Goal: Task Accomplishment & Management: Complete application form

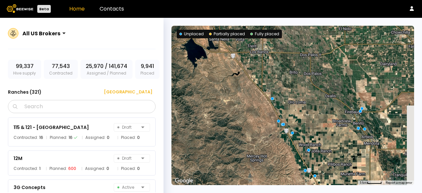
drag, startPoint x: 284, startPoint y: 70, endPoint x: 235, endPoint y: 132, distance: 79.3
click at [235, 132] on div at bounding box center [292, 105] width 243 height 159
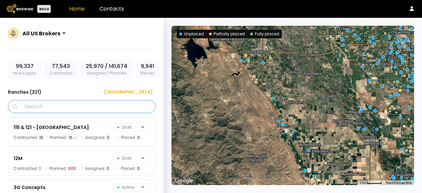
click at [55, 106] on input "Search" at bounding box center [84, 106] width 131 height 13
paste input "**********"
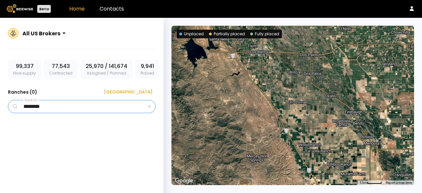
type input "********"
click at [148, 107] on icon "button" at bounding box center [149, 106] width 3 height 3
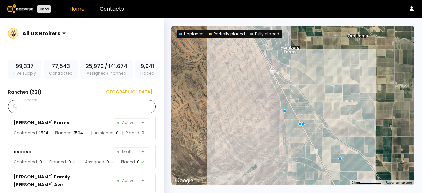
scroll to position [330, 0]
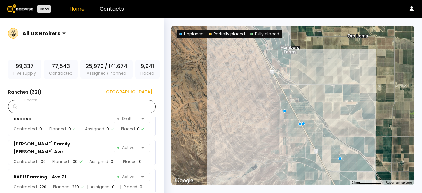
click at [222, 71] on div at bounding box center [292, 105] width 243 height 159
click at [138, 91] on div "[GEOGRAPHIC_DATA]" at bounding box center [125, 92] width 53 height 7
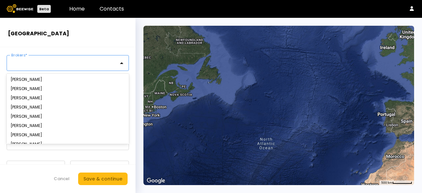
click at [57, 63] on div "12 results available. Use Up and Down to choose options, press Enter to select …" at bounding box center [68, 63] width 122 height 16
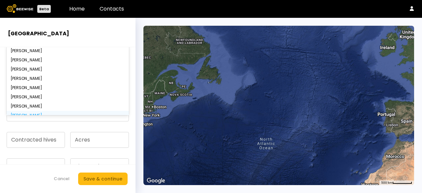
click at [22, 111] on div "Fritz" at bounding box center [68, 115] width 122 height 9
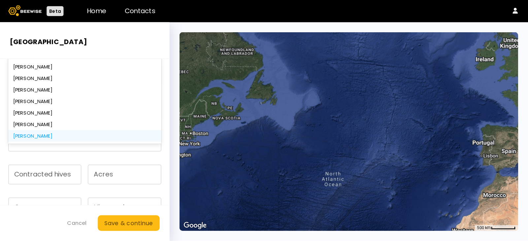
scroll to position [33, 0]
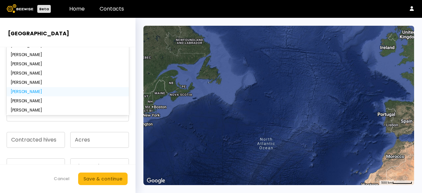
click at [31, 87] on div "John Peterson" at bounding box center [68, 91] width 122 height 9
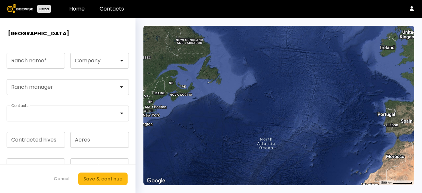
click at [56, 11] on header "Beta Home Contacts" at bounding box center [211, 9] width 422 height 18
click at [82, 10] on link "Home" at bounding box center [76, 9] width 15 height 8
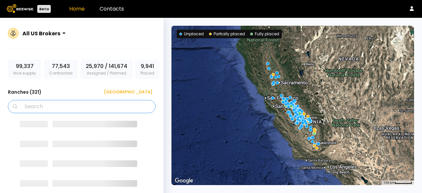
drag, startPoint x: 62, startPoint y: 106, endPoint x: 62, endPoint y: 98, distance: 7.9
click at [62, 105] on input "Search" at bounding box center [84, 106] width 131 height 13
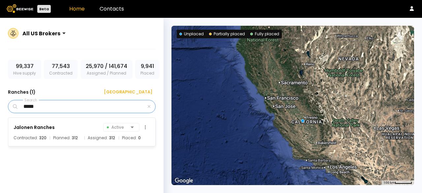
type input "*****"
click at [46, 127] on div "Jalonen Ranches" at bounding box center [34, 127] width 41 height 8
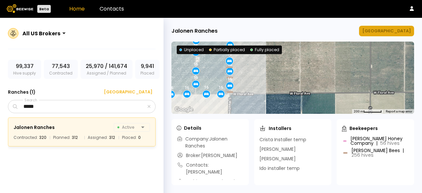
click at [404, 30] on div "Manage Ranch" at bounding box center [386, 31] width 48 height 7
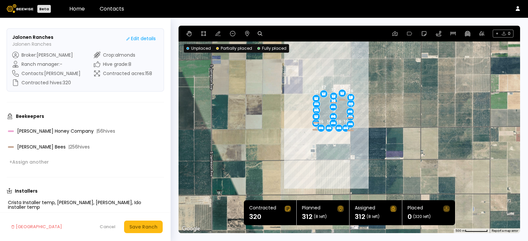
drag, startPoint x: 269, startPoint y: 121, endPoint x: 290, endPoint y: 113, distance: 23.1
click at [290, 113] on div "16 16 16 16 16 16 12 16 12 16 16 12 16 16 16 16 12 12 16 12 16" at bounding box center [348, 130] width 341 height 208
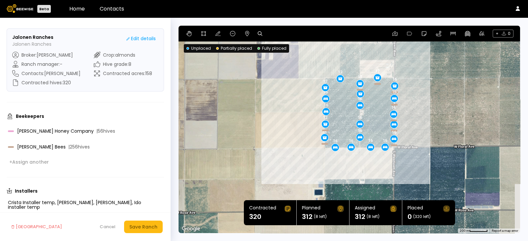
drag, startPoint x: 301, startPoint y: 107, endPoint x: 278, endPoint y: 114, distance: 23.9
click at [278, 114] on div "16 16 16 16 16 16 12 16 12 16 16 12 16 16 16 16 12 12 16 12 16" at bounding box center [348, 130] width 341 height 208
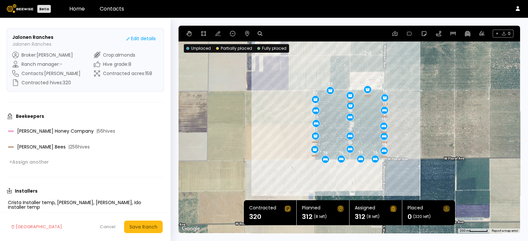
drag, startPoint x: 292, startPoint y: 72, endPoint x: 287, endPoint y: 85, distance: 14.2
click at [287, 85] on div "16 16 16 16 16 16 12 16 12 16 16 12 16 16 16 16 12 12 16 12 16" at bounding box center [348, 130] width 341 height 208
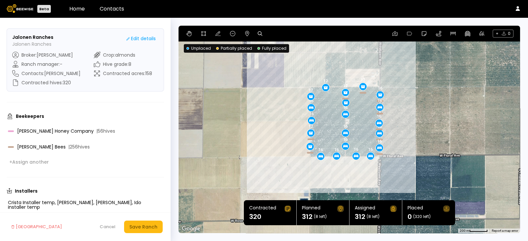
drag, startPoint x: 281, startPoint y: 79, endPoint x: 275, endPoint y: 75, distance: 7.4
click at [275, 75] on div "16 16 16 16 16 16 12 16 12 16 16 12 16 16 16 16 12 12 16 12 16" at bounding box center [348, 130] width 341 height 208
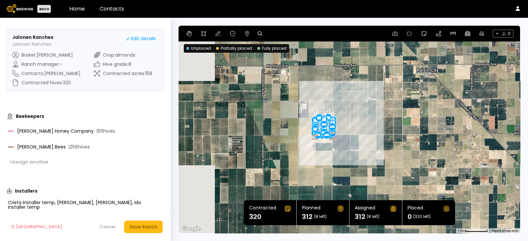
drag, startPoint x: 236, startPoint y: 127, endPoint x: 296, endPoint y: 117, distance: 61.5
click at [296, 117] on div "16 16 16 16 16 16 12 16 12 16 16 12 16 16 16 16 12 12 16 12 16" at bounding box center [348, 130] width 341 height 208
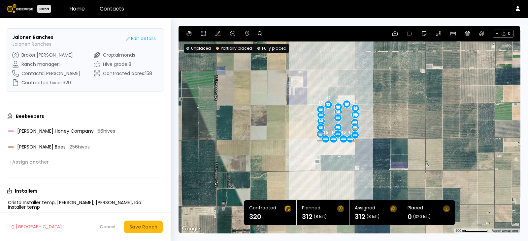
drag, startPoint x: 353, startPoint y: 122, endPoint x: 273, endPoint y: 125, distance: 79.9
click at [273, 125] on div "16 16 16 16 16 16 12 16 12 16 16 12 16 16 16 16 12 12 16 12 16" at bounding box center [348, 130] width 341 height 208
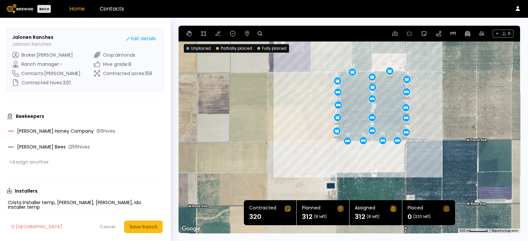
click at [76, 9] on link "Home" at bounding box center [76, 9] width 15 height 8
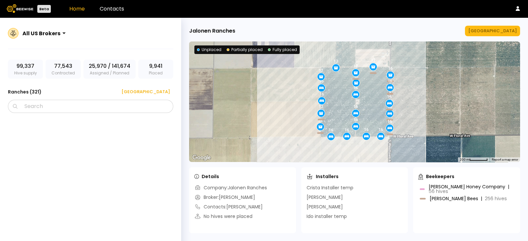
scroll to position [3754, 0]
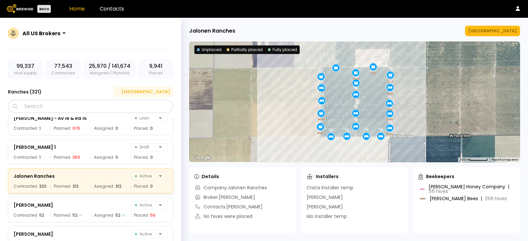
click at [164, 90] on div "[GEOGRAPHIC_DATA]" at bounding box center [143, 92] width 53 height 7
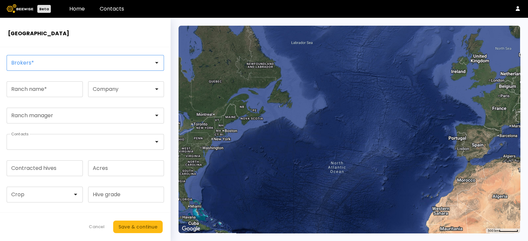
click at [68, 62] on div at bounding box center [83, 63] width 142 height 6
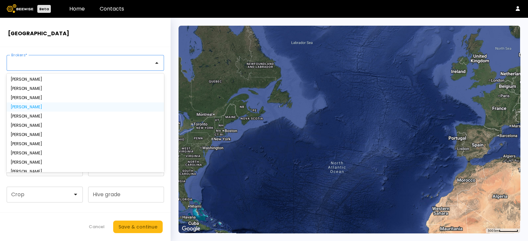
scroll to position [15, 0]
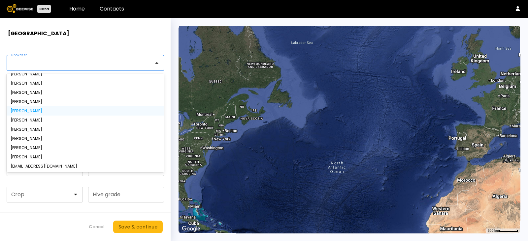
click at [47, 112] on div "Sharon Shin" at bounding box center [85, 111] width 149 height 4
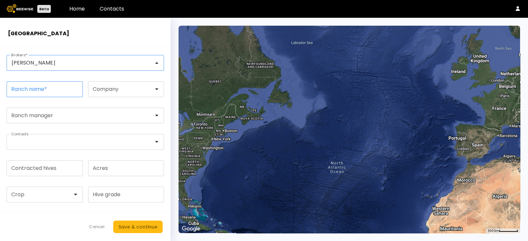
click at [54, 90] on input "Ranch name *" at bounding box center [45, 89] width 76 height 15
type input "**********"
click at [139, 91] on div at bounding box center [123, 89] width 70 height 15
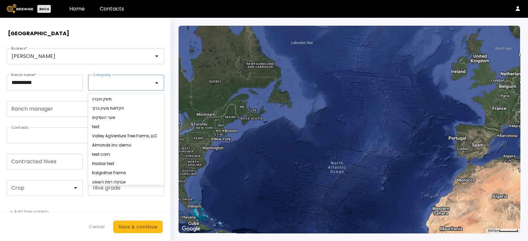
scroll to position [7, 0]
click at [107, 123] on div "test" at bounding box center [126, 126] width 76 height 9
type input "****"
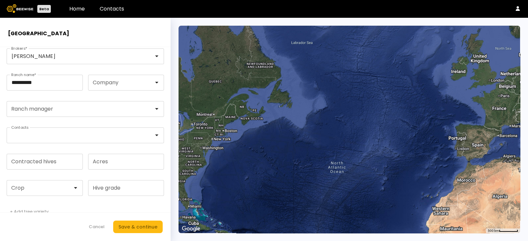
click at [122, 39] on header "[GEOGRAPHIC_DATA]" at bounding box center [85, 32] width 170 height 29
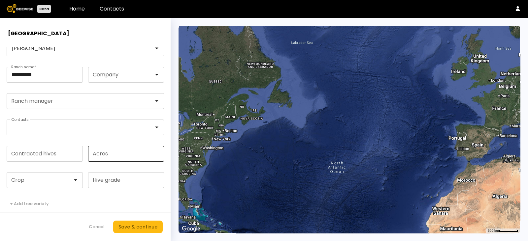
scroll to position [20, 0]
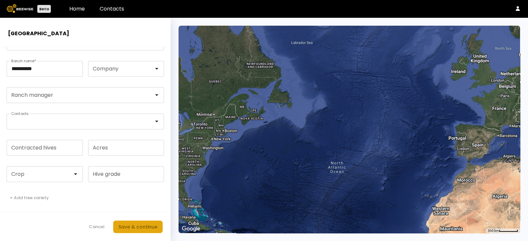
click at [137, 193] on div "Save & continue" at bounding box center [137, 227] width 39 height 7
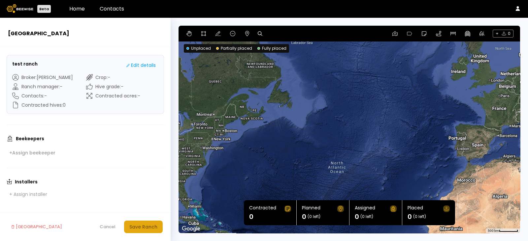
click at [142, 193] on div "Save Ranch" at bounding box center [143, 227] width 28 height 7
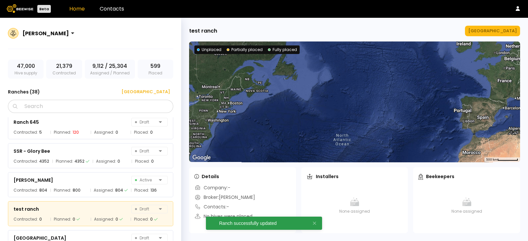
scroll to position [979, 0]
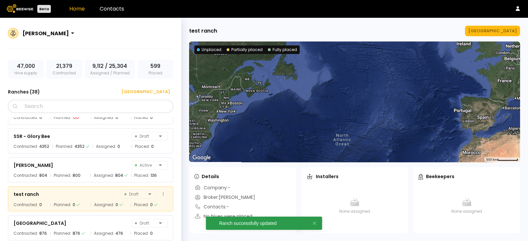
click at [56, 193] on div "test ranch Draft" at bounding box center [91, 194] width 154 height 9
click at [161, 193] on button at bounding box center [162, 194] width 9 height 9
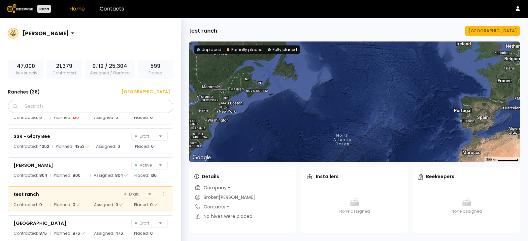
click at [72, 191] on div "test ranch Draft" at bounding box center [91, 194] width 154 height 9
click at [161, 193] on button at bounding box center [162, 194] width 9 height 9
click at [95, 192] on div "test ranch Draft" at bounding box center [91, 194] width 154 height 9
click at [422, 27] on button "Manage Ranch" at bounding box center [492, 31] width 55 height 11
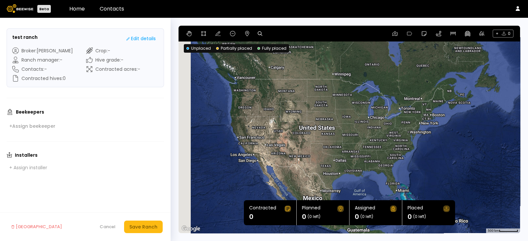
drag, startPoint x: 246, startPoint y: 105, endPoint x: 464, endPoint y: 85, distance: 219.1
click at [422, 85] on div at bounding box center [348, 130] width 341 height 208
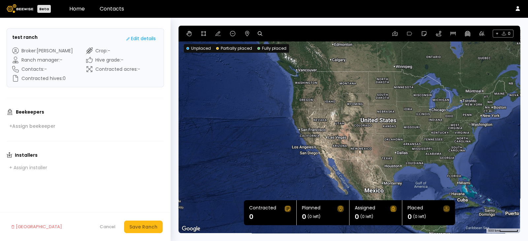
drag, startPoint x: 236, startPoint y: 136, endPoint x: 285, endPoint y: 133, distance: 48.2
click at [285, 133] on div at bounding box center [348, 130] width 341 height 208
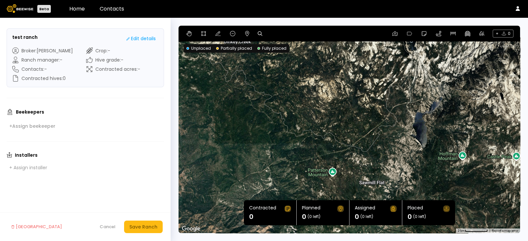
drag, startPoint x: 392, startPoint y: 91, endPoint x: 287, endPoint y: 226, distance: 170.7
click at [291, 193] on section "← Move left → Move right ↑ Move up ↓ Move down + Zoom in - Zoom out Home Jump l…" at bounding box center [348, 130] width 341 height 208
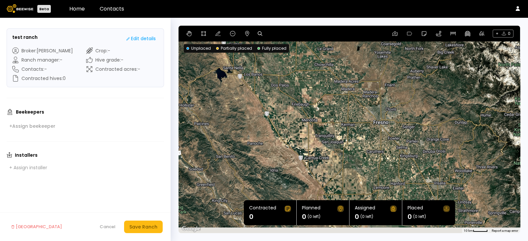
drag, startPoint x: 256, startPoint y: 126, endPoint x: 398, endPoint y: 64, distance: 155.7
click at [400, 63] on div at bounding box center [348, 130] width 341 height 208
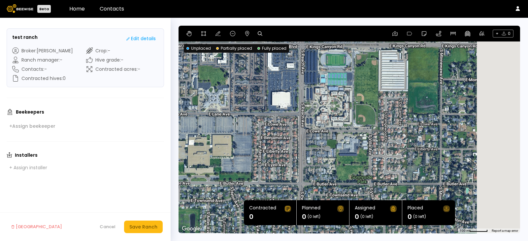
drag, startPoint x: 483, startPoint y: 130, endPoint x: 386, endPoint y: 73, distance: 112.8
click at [386, 73] on div at bounding box center [348, 130] width 341 height 208
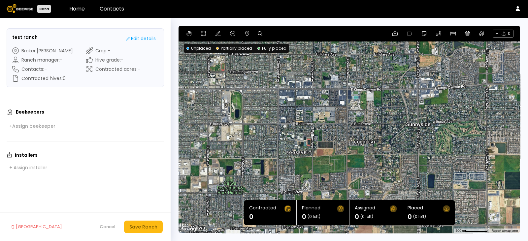
drag, startPoint x: 452, startPoint y: 86, endPoint x: 429, endPoint y: 99, distance: 25.8
click at [422, 99] on div at bounding box center [348, 130] width 341 height 208
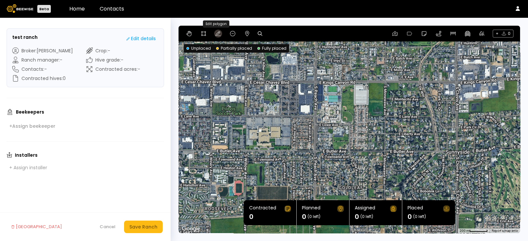
click at [218, 34] on icon at bounding box center [217, 33] width 5 height 5
click at [203, 34] on icon at bounding box center [203, 33] width 5 height 5
click at [313, 81] on div at bounding box center [349, 130] width 340 height 208
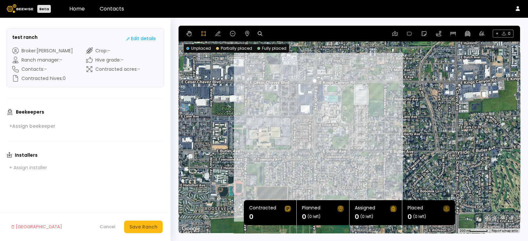
click at [314, 151] on div at bounding box center [349, 130] width 340 height 208
click at [384, 151] on div at bounding box center [349, 130] width 340 height 208
click at [385, 81] on div at bounding box center [349, 130] width 340 height 208
click at [313, 82] on div at bounding box center [349, 130] width 340 height 208
click at [247, 35] on icon at bounding box center [246, 33] width 5 height 5
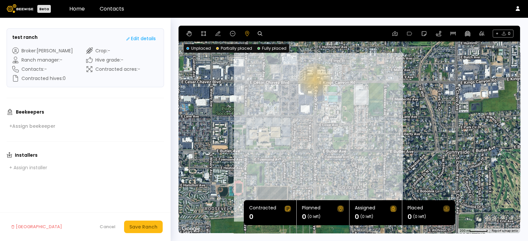
click at [314, 80] on div at bounding box center [348, 130] width 341 height 208
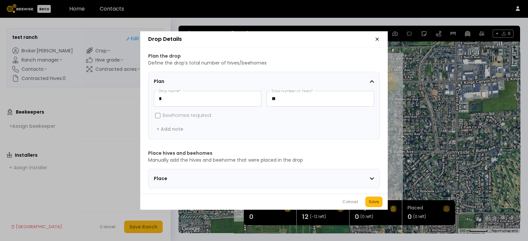
click at [381, 81] on div "Plan the drop Define the drop’s total number of hives/beehomes Plan * Drop name…" at bounding box center [263, 120] width 247 height 146
click at [376, 38] on icon "button" at bounding box center [377, 39] width 3 height 3
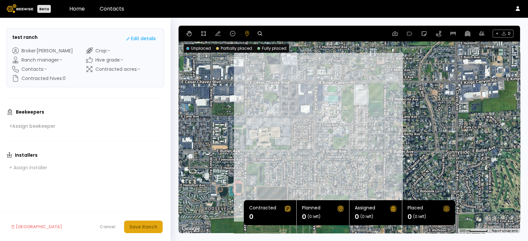
click at [154, 193] on div "Save Ranch" at bounding box center [143, 227] width 28 height 7
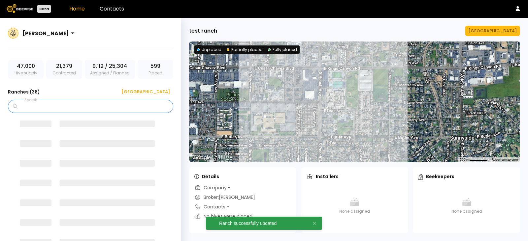
click at [107, 105] on input "Search" at bounding box center [93, 106] width 148 height 13
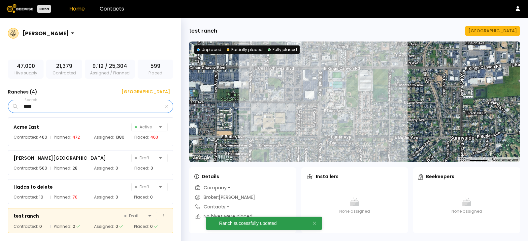
type input "****"
click at [44, 193] on div "test ranch Draft" at bounding box center [91, 216] width 154 height 9
click at [162, 193] on button at bounding box center [162, 216] width 9 height 9
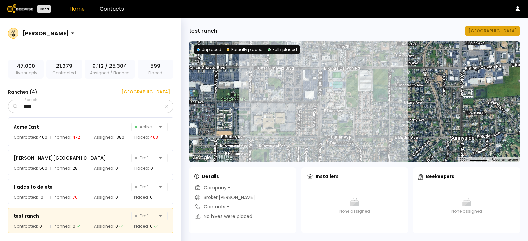
click at [422, 30] on div "Manage Ranch" at bounding box center [492, 31] width 48 height 7
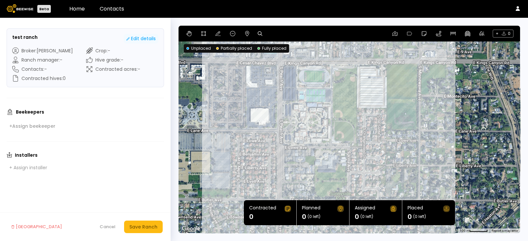
click at [146, 38] on div "Edit details" at bounding box center [140, 38] width 29 height 7
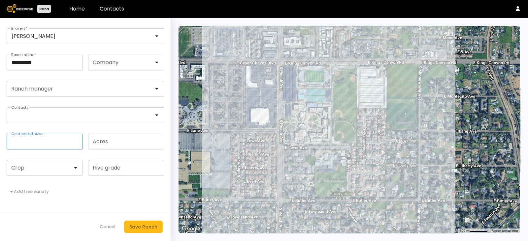
drag, startPoint x: 33, startPoint y: 142, endPoint x: 0, endPoint y: 139, distance: 33.1
click at [0, 139] on form "**********" at bounding box center [85, 130] width 170 height 224
type input "**"
click at [138, 193] on div "Save Ranch" at bounding box center [143, 227] width 28 height 7
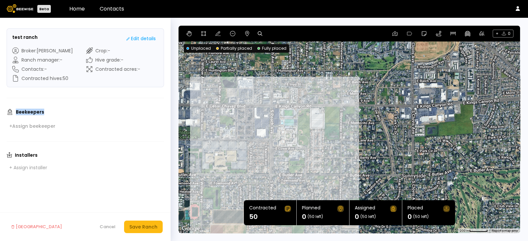
drag, startPoint x: 51, startPoint y: 114, endPoint x: 13, endPoint y: 114, distance: 38.9
click at [13, 114] on div "Beekeepers" at bounding box center [85, 112] width 157 height 6
drag, startPoint x: 63, startPoint y: 156, endPoint x: 4, endPoint y: 156, distance: 59.0
click at [4, 156] on form "test ranch Edit details Broker : Sharon Shin Ranch manager : - Contacts : - Con…" at bounding box center [85, 130] width 170 height 224
click at [26, 154] on h3 "Installers" at bounding box center [26, 155] width 23 height 5
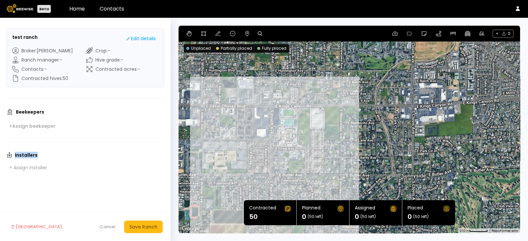
drag, startPoint x: 54, startPoint y: 157, endPoint x: 13, endPoint y: 157, distance: 41.2
click at [13, 157] on div "Installers" at bounding box center [85, 155] width 157 height 6
drag, startPoint x: 15, startPoint y: 113, endPoint x: 61, endPoint y: 113, distance: 45.8
click at [61, 113] on div "Beekeepers" at bounding box center [85, 112] width 157 height 6
drag, startPoint x: 59, startPoint y: 128, endPoint x: 10, endPoint y: 110, distance: 52.4
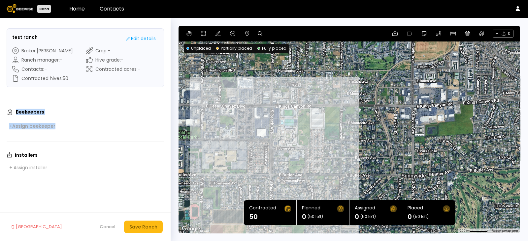
click at [10, 110] on div "Beekeepers + Assign beekeeper" at bounding box center [85, 120] width 157 height 22
click at [86, 119] on div "Beekeepers + Assign beekeeper" at bounding box center [85, 120] width 157 height 22
click at [114, 193] on div "Cancel" at bounding box center [108, 227] width 16 height 7
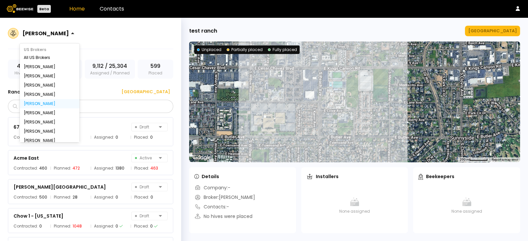
click at [36, 30] on div at bounding box center [45, 33] width 46 height 6
click at [34, 56] on div "All US Brokers" at bounding box center [50, 58] width 52 height 4
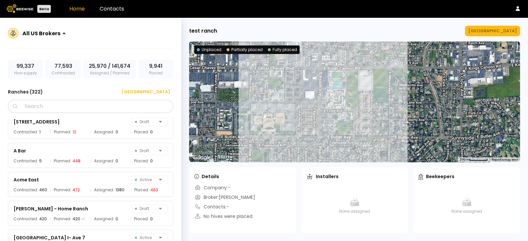
scroll to position [165, 0]
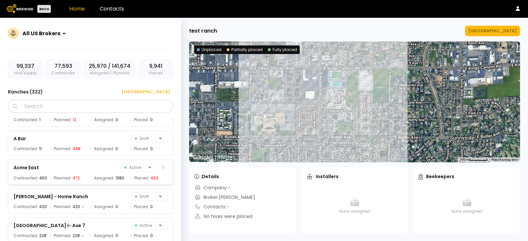
click at [92, 171] on div "Acme East Active" at bounding box center [91, 167] width 154 height 9
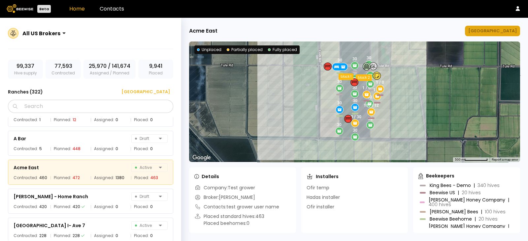
click at [422, 35] on button "Manage Ranch" at bounding box center [492, 31] width 55 height 11
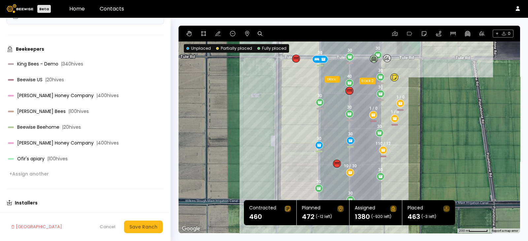
scroll to position [82, 0]
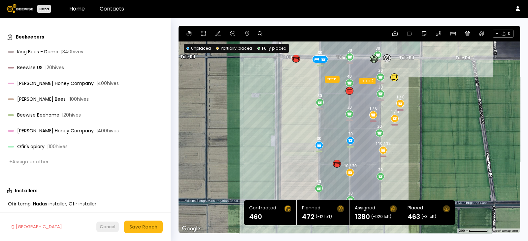
click at [111, 193] on div "Cancel Save Ranch" at bounding box center [129, 227] width 66 height 13
click at [110, 193] on div "Cancel" at bounding box center [108, 227] width 16 height 7
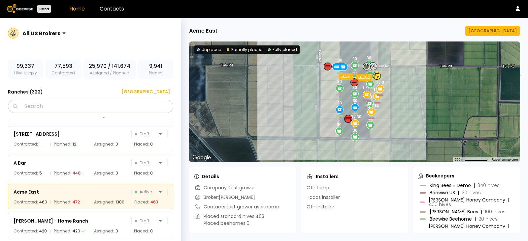
scroll to position [156, 0]
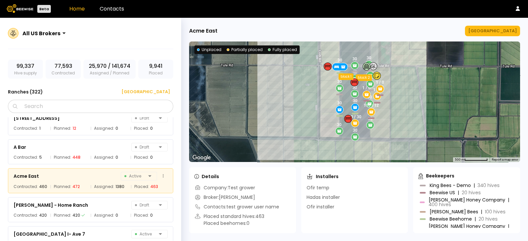
click at [79, 178] on div "Acme East Active" at bounding box center [91, 176] width 154 height 9
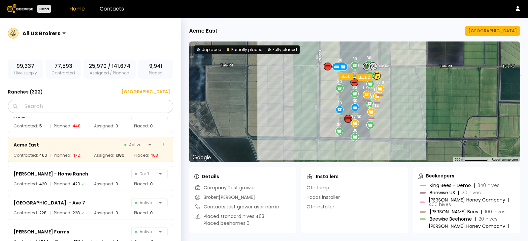
scroll to position [197, 0]
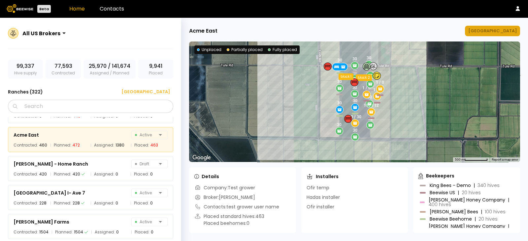
click at [422, 29] on div "Manage Ranch" at bounding box center [492, 31] width 48 height 7
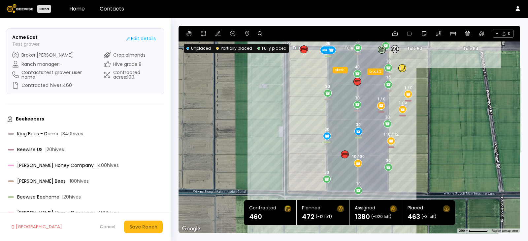
drag, startPoint x: 251, startPoint y: 136, endPoint x: 259, endPoint y: 127, distance: 12.6
click at [260, 126] on div "30 1 / 0 10 / 30 30 30 30 30 30 40 1 / 0 30 30 30 1 / 0 30 30 110 / 12 30 30 bl…" at bounding box center [348, 130] width 341 height 208
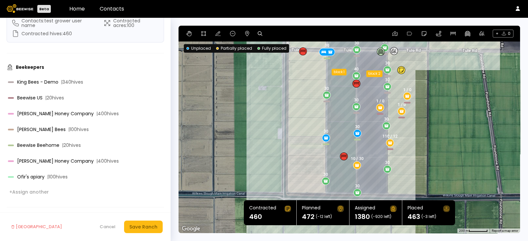
scroll to position [82, 0]
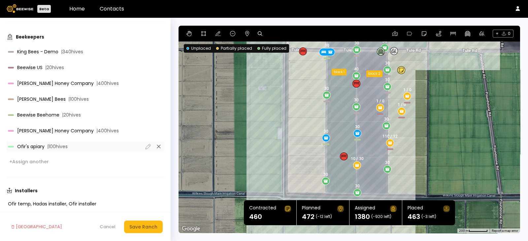
drag, startPoint x: 77, startPoint y: 147, endPoint x: 10, endPoint y: 148, distance: 67.0
click at [10, 148] on div "Ofir's apiary | 100 hives" at bounding box center [75, 146] width 135 height 5
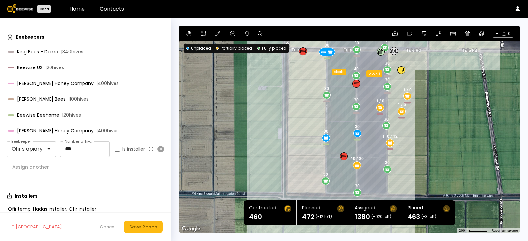
click at [159, 149] on icon at bounding box center [160, 149] width 7 height 7
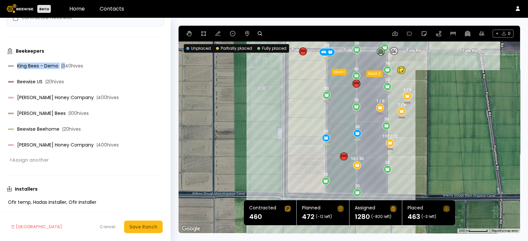
drag, startPoint x: 63, startPoint y: 66, endPoint x: 5, endPoint y: 66, distance: 57.4
click at [5, 66] on form "Acme East Test grower Edit details Broker : Sharon Shin Ranch manager : - Conta…" at bounding box center [85, 130] width 170 height 224
click at [102, 193] on button "Cancel" at bounding box center [107, 227] width 22 height 11
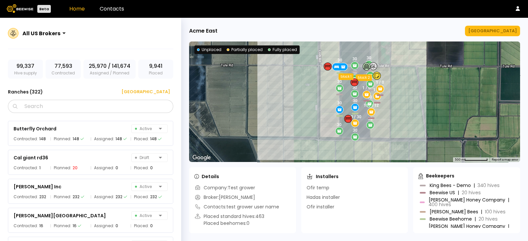
scroll to position [1063, 0]
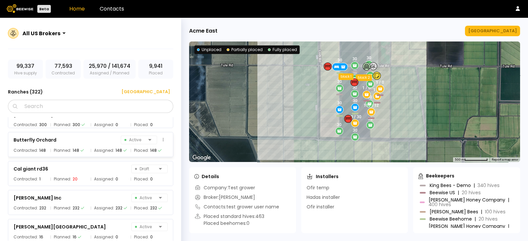
click at [91, 144] on div "Butterfly Orchard Active" at bounding box center [91, 140] width 154 height 9
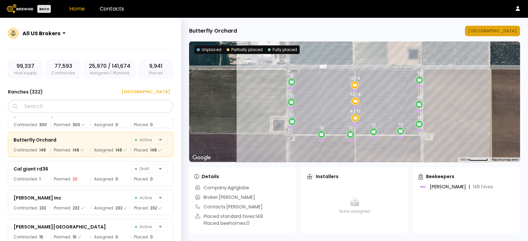
click at [422, 30] on div "Manage Ranch" at bounding box center [492, 31] width 48 height 7
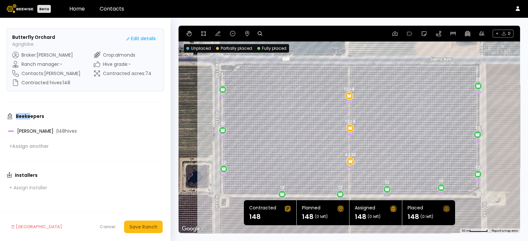
drag, startPoint x: 30, startPoint y: 118, endPoint x: 13, endPoint y: 118, distance: 17.1
click at [13, 118] on div "Beekeepers" at bounding box center [85, 116] width 157 height 6
click at [56, 116] on div "Beekeepers" at bounding box center [85, 116] width 157 height 6
click at [45, 148] on div "+ Assign another" at bounding box center [29, 146] width 40 height 6
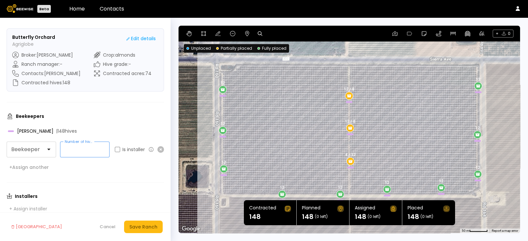
click at [86, 150] on input "Number of hives" at bounding box center [84, 149] width 49 height 15
type input "**"
click at [33, 193] on div "+ Assign installer" at bounding box center [28, 209] width 38 height 6
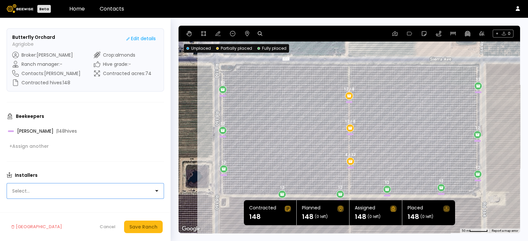
click at [48, 188] on div at bounding box center [83, 191] width 142 height 6
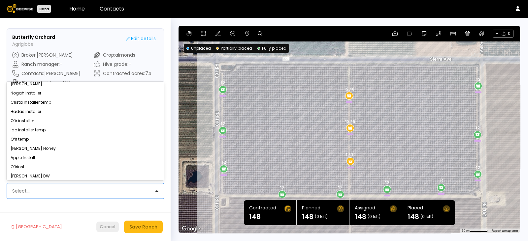
scroll to position [41, 0]
click at [109, 193] on div "Cancel" at bounding box center [108, 227] width 16 height 7
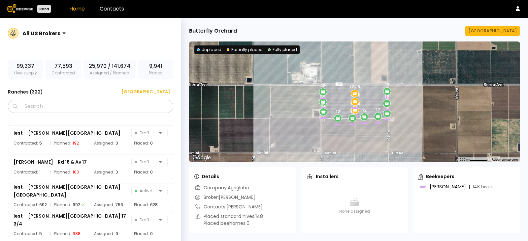
scroll to position [3623, 0]
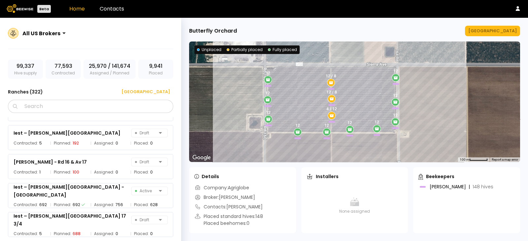
drag, startPoint x: 404, startPoint y: 94, endPoint x: 448, endPoint y: 107, distance: 46.2
click at [422, 107] on div "4 / 12 12 12 12 12 12 / 8 12 12 12 12 12 12 12 / 8" at bounding box center [354, 102] width 331 height 121
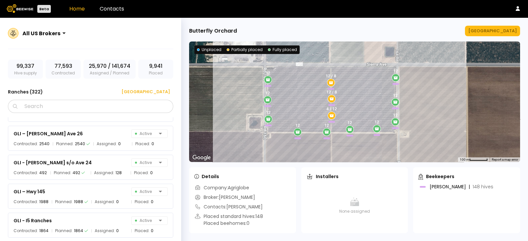
scroll to position [2964, 0]
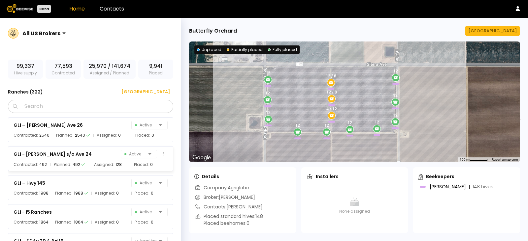
click at [96, 159] on div "GLI - Berenda s/o Ave 24 Active Contracted: 492 Planned: 492 Assigned: 128 Plac…" at bounding box center [90, 158] width 165 height 25
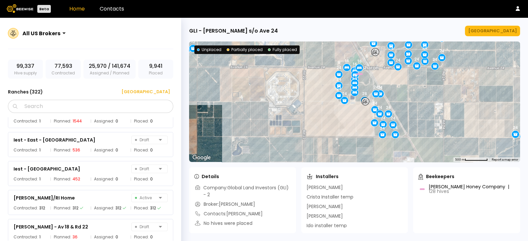
scroll to position [3541, 0]
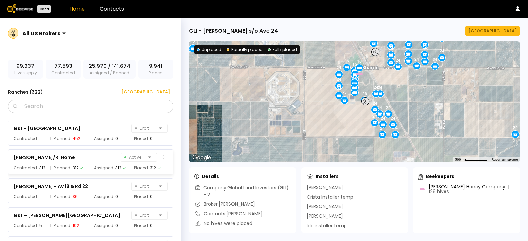
click at [96, 162] on div "Iest - Gunter/RI Home Active Contracted: 312 Planned: 312 Assigned: 312 Placed:…" at bounding box center [90, 162] width 165 height 25
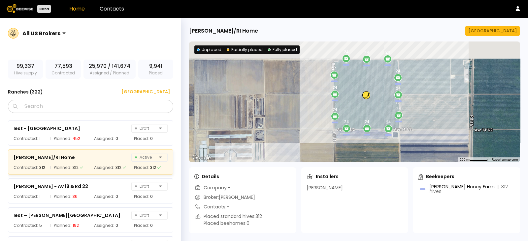
drag, startPoint x: 347, startPoint y: 86, endPoint x: 286, endPoint y: 116, distance: 68.1
click at [286, 116] on div "24 24 24 12 24 24 24 24 24 24 24 24 24 12" at bounding box center [354, 102] width 331 height 121
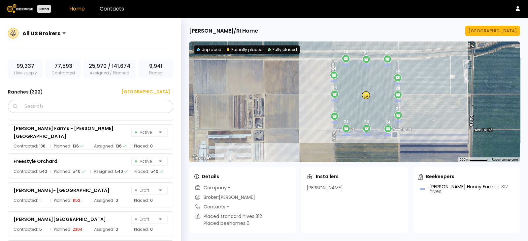
scroll to position [2717, 0]
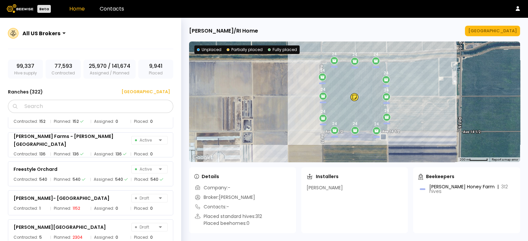
drag, startPoint x: 264, startPoint y: 81, endPoint x: 252, endPoint y: 84, distance: 13.1
click at [252, 84] on div "24 24 24 12 24 24 24 24 24 24 24 24 24 12" at bounding box center [354, 102] width 331 height 121
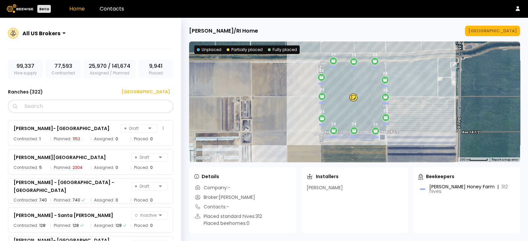
scroll to position [2799, 0]
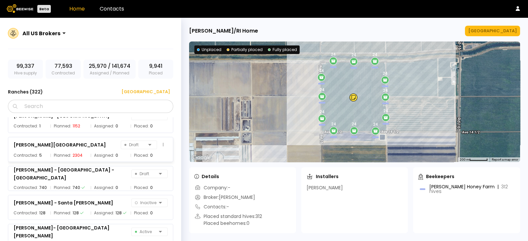
click at [86, 144] on div "Gallo - Ferguson Ranch Draft" at bounding box center [91, 144] width 154 height 9
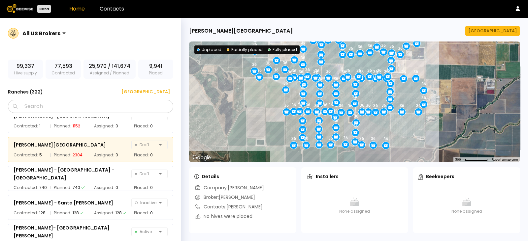
drag, startPoint x: 240, startPoint y: 108, endPoint x: 240, endPoint y: 121, distance: 13.5
click at [240, 121] on div "36 36 36 36 36 36 36 36 36 36 36 36 36 36 36 36 36 36 36 36 36 36 36 36 36 36 3…" at bounding box center [354, 102] width 331 height 121
click at [422, 29] on div "Manage Ranch" at bounding box center [492, 31] width 48 height 7
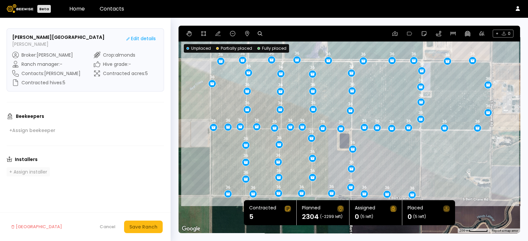
click at [38, 171] on div "+ Assign installer" at bounding box center [28, 172] width 38 height 6
click at [60, 173] on div at bounding box center [83, 175] width 142 height 6
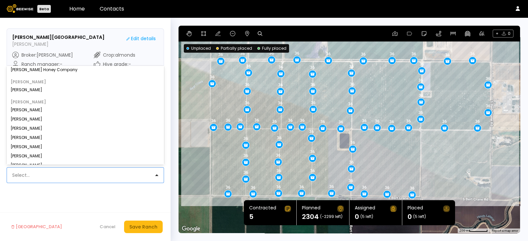
scroll to position [206, 0]
click at [67, 193] on form "Gallo - Ferguson Ranch Gallo Edit details Broker : Ryan Cosyns Ranch manager : …" at bounding box center [85, 130] width 170 height 224
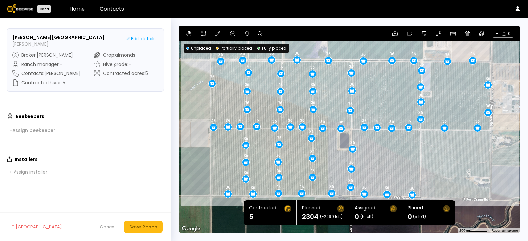
click at [46, 166] on div "Installers + Assign installer" at bounding box center [85, 167] width 157 height 20
click at [45, 170] on div "+ Assign installer" at bounding box center [28, 172] width 38 height 6
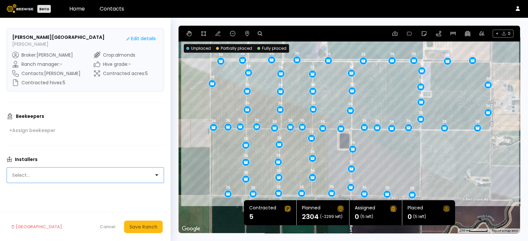
click at [53, 174] on div at bounding box center [83, 175] width 142 height 6
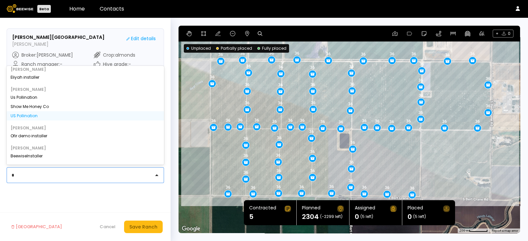
scroll to position [0, 0]
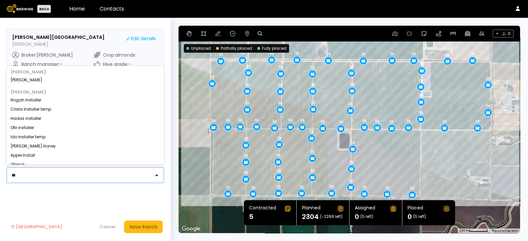
type input "******"
click at [155, 178] on div "Select..." at bounding box center [82, 175] width 151 height 15
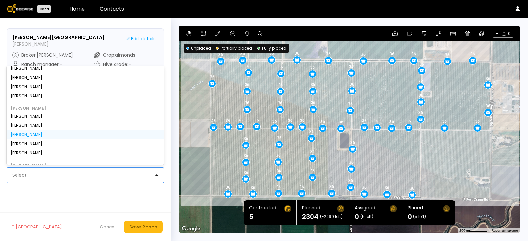
scroll to position [361, 0]
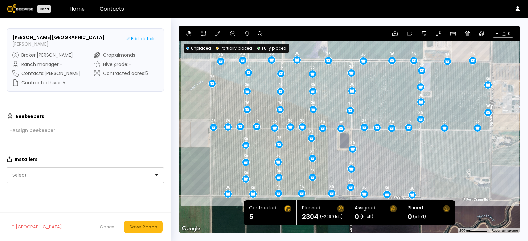
click at [65, 188] on form "Gallo - Ferguson Ranch Gallo Edit details Broker : Ryan Cosyns Ranch manager : …" at bounding box center [85, 130] width 170 height 224
click at [45, 166] on div "Installers + Assign installer" at bounding box center [85, 167] width 157 height 20
click at [43, 172] on div "+ Assign installer" at bounding box center [28, 172] width 38 height 6
click at [47, 174] on div at bounding box center [83, 175] width 142 height 6
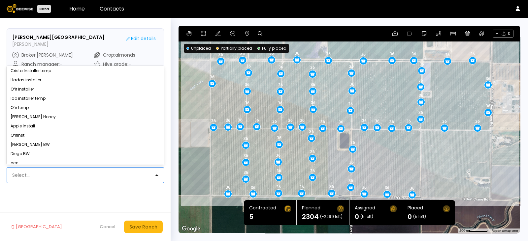
scroll to position [0, 0]
click at [38, 193] on form "Gallo - Ferguson Ranch Gallo Edit details Broker : Ryan Cosyns Ranch manager : …" at bounding box center [85, 130] width 170 height 224
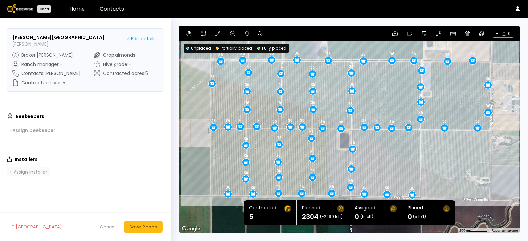
click at [40, 170] on div "+ Assign installer" at bounding box center [28, 172] width 38 height 6
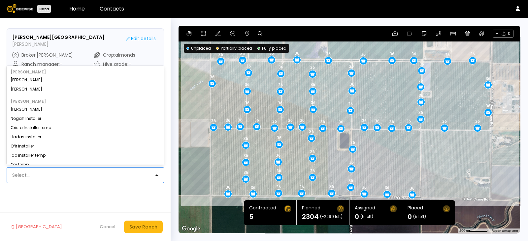
click at [40, 171] on div "Select..." at bounding box center [82, 175] width 151 height 15
click at [39, 193] on form "Gallo - Ferguson Ranch Gallo Edit details Broker : Ryan Cosyns Ranch manager : …" at bounding box center [85, 130] width 170 height 224
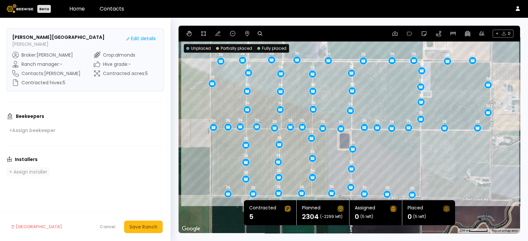
click at [34, 171] on div "+ Assign installer" at bounding box center [28, 172] width 38 height 6
click at [77, 175] on div at bounding box center [83, 175] width 142 height 6
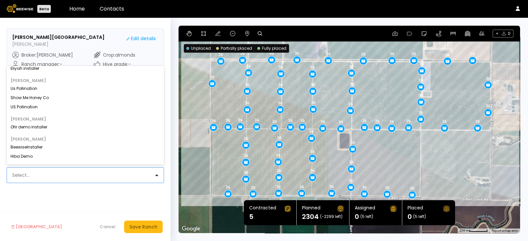
click at [38, 193] on form "Gallo - Ferguson Ranch Gallo Edit details Broker : Ryan Cosyns Ranch manager : …" at bounding box center [85, 130] width 170 height 224
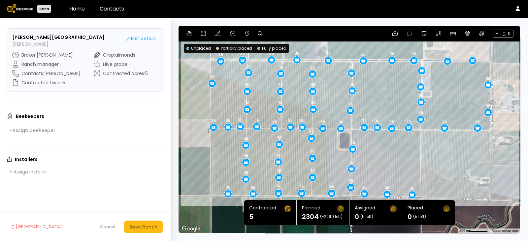
click at [54, 172] on div "Installers + Assign installer" at bounding box center [85, 167] width 157 height 20
click at [107, 3] on header "Beta Home Contacts" at bounding box center [264, 9] width 528 height 18
click at [109, 8] on link "Contacts" at bounding box center [112, 9] width 24 height 8
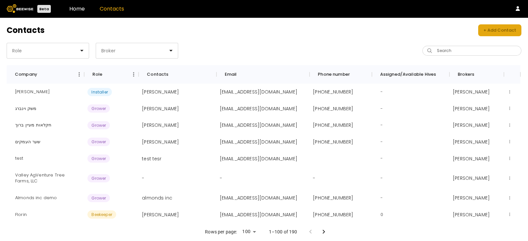
click at [511, 30] on div "+ Add Contact" at bounding box center [499, 30] width 33 height 7
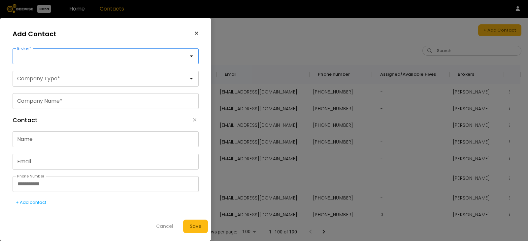
click at [74, 56] on div at bounding box center [102, 56] width 171 height 6
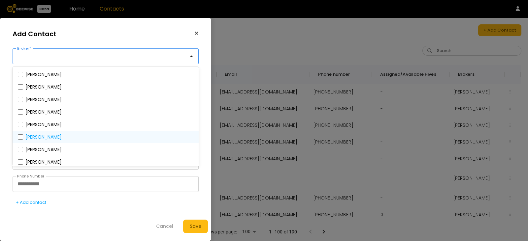
click at [43, 138] on label "Sharon Shin" at bounding box center [43, 137] width 36 height 5
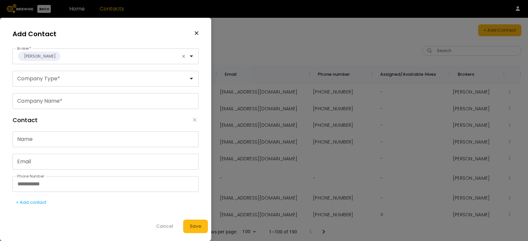
click at [83, 35] on div "Add Contact" at bounding box center [106, 34] width 186 height 16
click at [71, 80] on div at bounding box center [102, 79] width 171 height 6
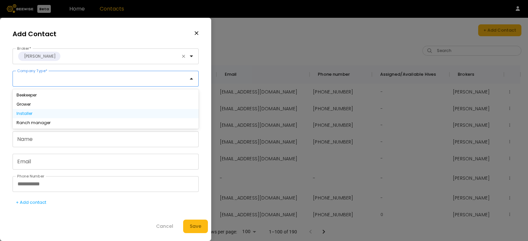
click at [40, 111] on div "Installer" at bounding box center [106, 113] width 186 height 9
click at [37, 113] on div "Installer" at bounding box center [105, 114] width 178 height 4
click at [49, 102] on input "Company Name *" at bounding box center [105, 101] width 185 height 15
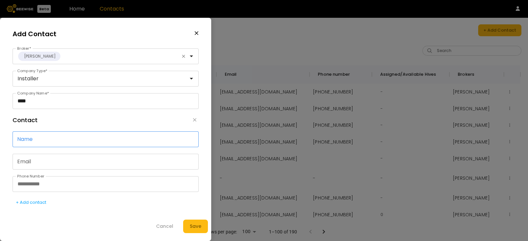
click at [34, 138] on input "Name" at bounding box center [105, 139] width 185 height 15
click at [36, 104] on input "****" at bounding box center [105, 101] width 185 height 15
type input "**********"
click at [63, 142] on input "Name" at bounding box center [105, 139] width 185 height 15
type input "******"
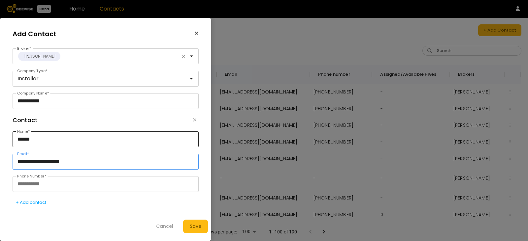
type input "**********"
click at [88, 229] on div "Cancel Save" at bounding box center [110, 224] width 195 height 18
click at [201, 225] on button "Save" at bounding box center [195, 227] width 25 height 14
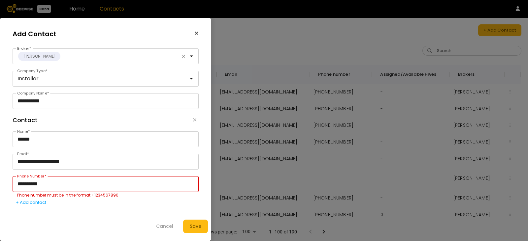
click at [27, 184] on input "**********" at bounding box center [105, 184] width 185 height 15
click at [39, 184] on input "**********" at bounding box center [105, 184] width 185 height 15
click at [29, 185] on input "**********" at bounding box center [105, 184] width 185 height 15
click at [18, 184] on input "**********" at bounding box center [105, 184] width 185 height 15
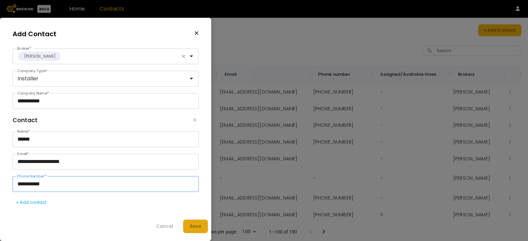
type input "**********"
click at [190, 223] on div "Save" at bounding box center [196, 226] width 12 height 7
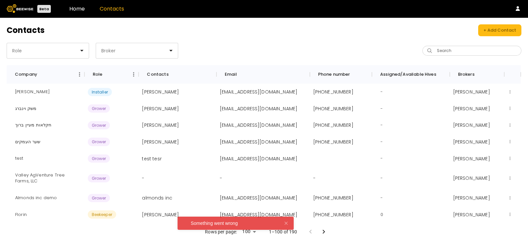
drag, startPoint x: 276, startPoint y: 221, endPoint x: 247, endPoint y: 218, distance: 28.5
click at [247, 218] on div "Something went wrong" at bounding box center [235, 223] width 116 height 13
